Goal: Task Accomplishment & Management: Complete application form

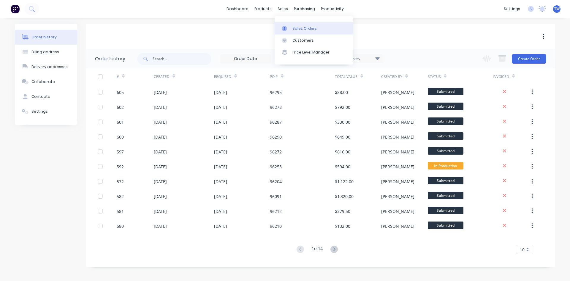
click at [301, 25] on link "Sales Orders" at bounding box center [314, 28] width 79 height 12
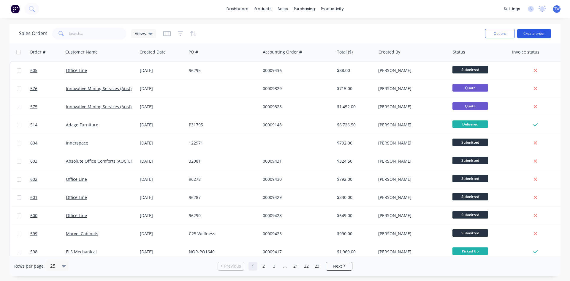
click at [527, 35] on button "Create order" at bounding box center [534, 33] width 34 height 9
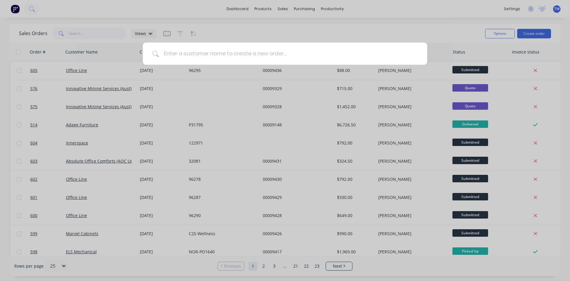
click at [174, 50] on input at bounding box center [288, 53] width 259 height 22
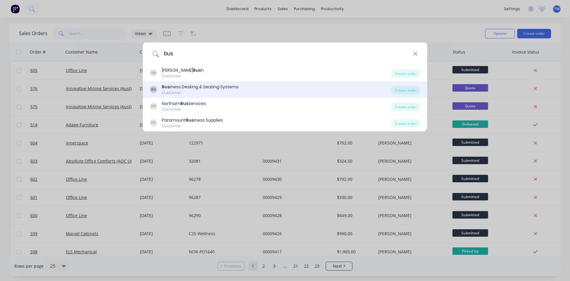
type input "bus"
click at [197, 88] on div "Bus iness Desking & Seating Systems" at bounding box center [200, 87] width 77 height 6
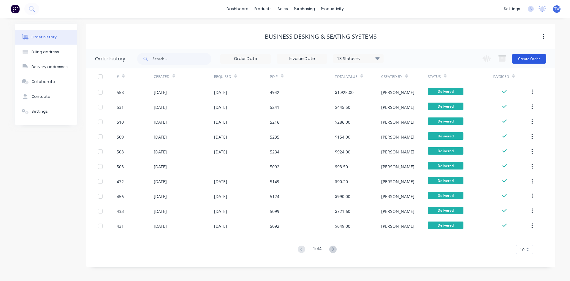
click at [536, 59] on button "Create Order" at bounding box center [529, 58] width 34 height 9
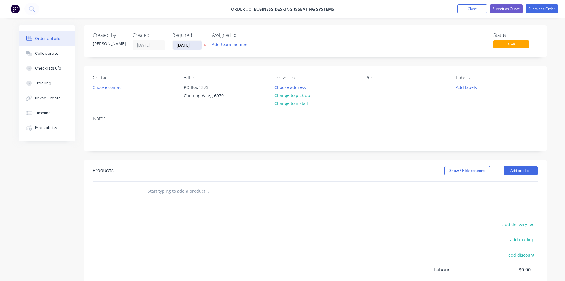
click at [193, 44] on input "[DATE]" at bounding box center [187, 45] width 29 height 9
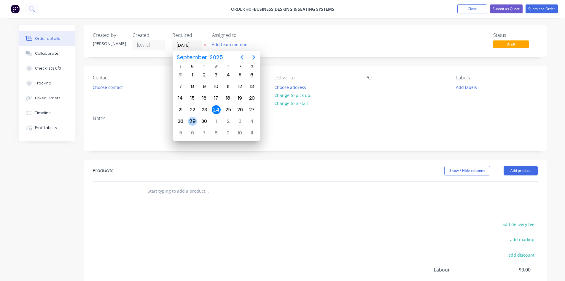
click at [197, 122] on div "29" at bounding box center [192, 121] width 9 height 9
type input "[DATE]"
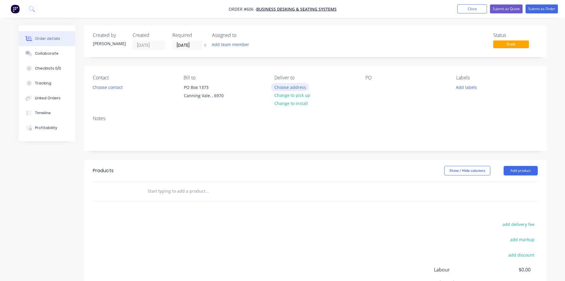
click at [289, 86] on button "Choose address" at bounding box center [290, 87] width 38 height 8
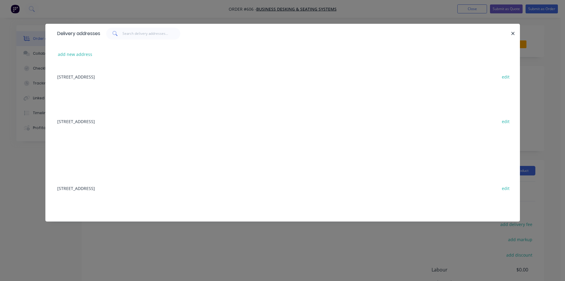
click at [129, 184] on div "[STREET_ADDRESS] edit" at bounding box center [282, 188] width 457 height 22
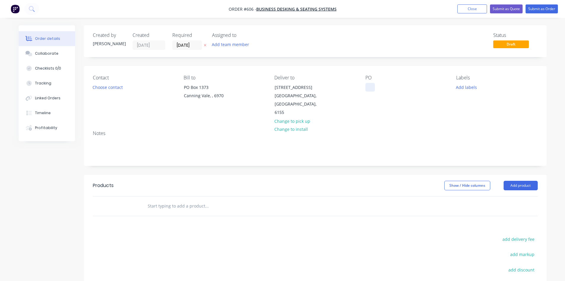
click at [367, 86] on div at bounding box center [370, 87] width 9 height 9
click at [514, 180] on button "Add product" at bounding box center [521, 184] width 34 height 9
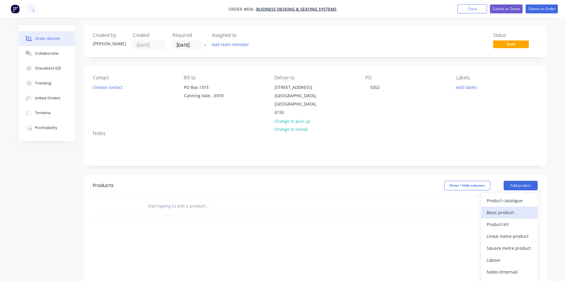
click at [517, 208] on div "Basic product" at bounding box center [510, 212] width 46 height 9
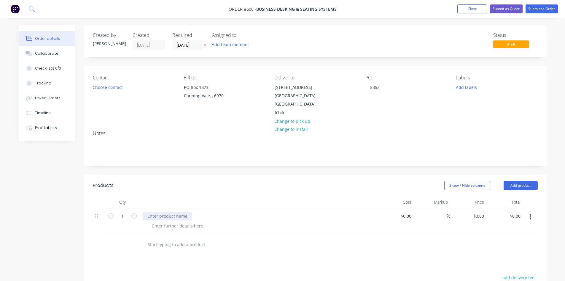
click at [164, 211] on div at bounding box center [168, 215] width 50 height 9
paste div
click at [480, 211] on div "0 0" at bounding box center [482, 215] width 9 height 9
type input "$160.00"
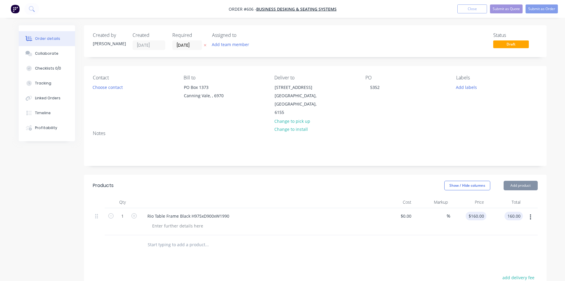
type input "$160.00"
click at [536, 9] on button "Submit as Order" at bounding box center [542, 8] width 32 height 9
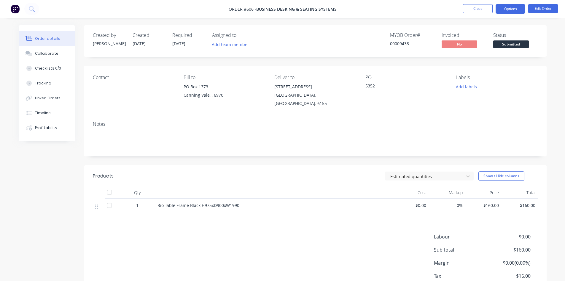
click at [513, 7] on button "Options" at bounding box center [511, 8] width 30 height 9
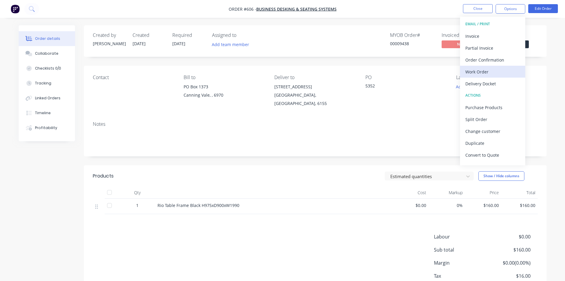
click at [486, 71] on div "Work Order" at bounding box center [493, 71] width 55 height 9
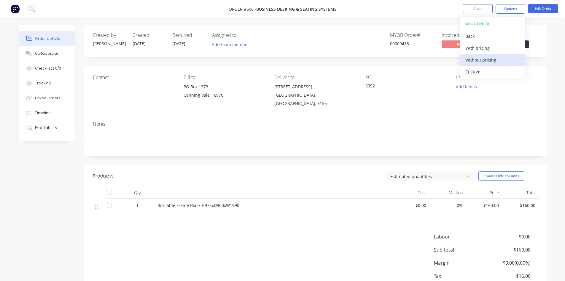
click at [483, 59] on div "Without pricing" at bounding box center [493, 60] width 55 height 9
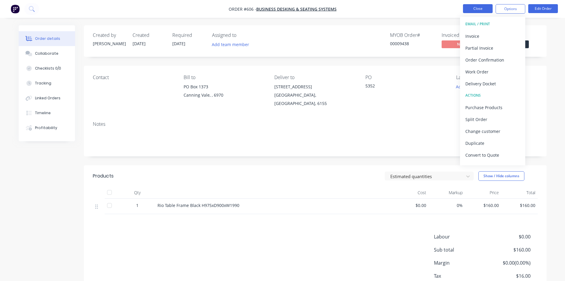
click at [483, 9] on button "Close" at bounding box center [478, 8] width 30 height 9
